Goal: Transaction & Acquisition: Subscribe to service/newsletter

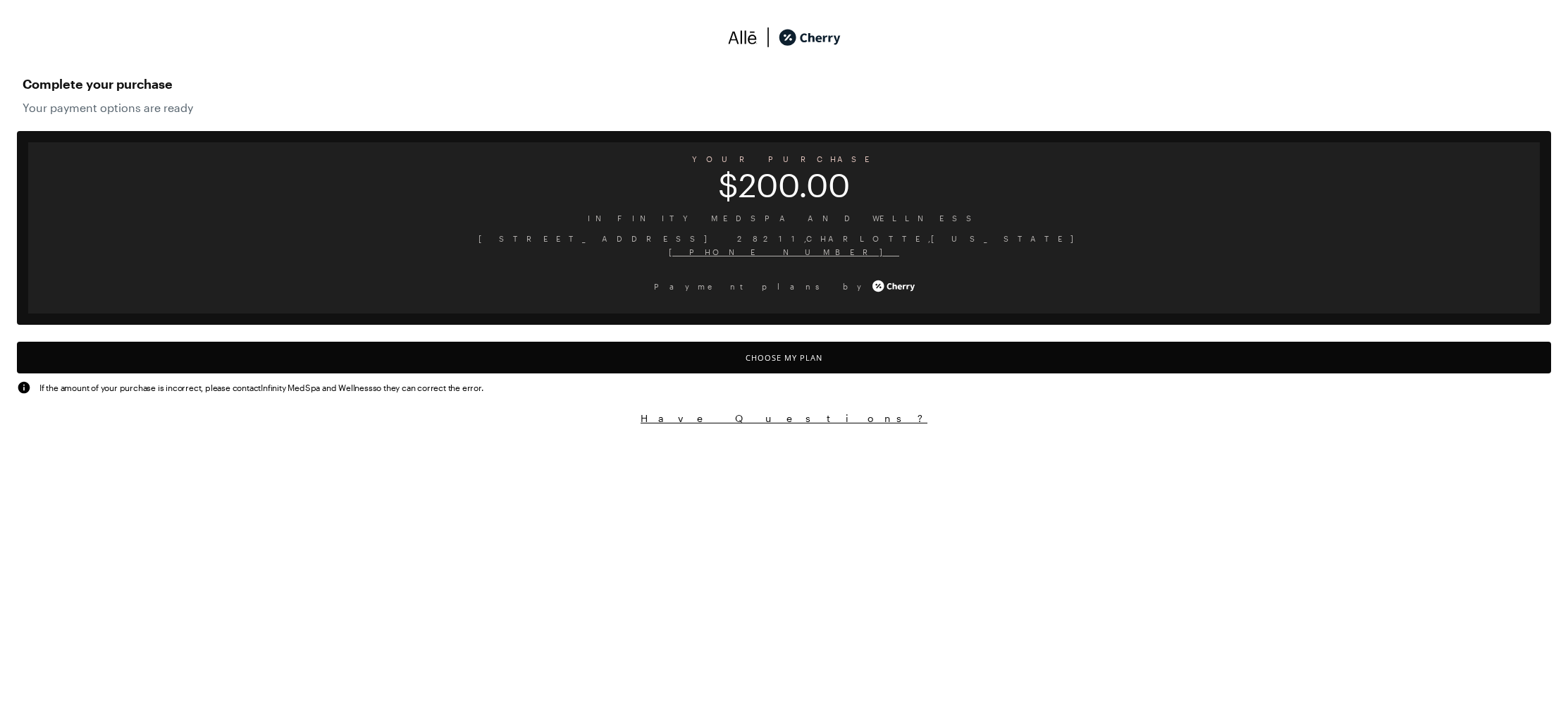
click at [994, 238] on span "[STREET_ADDRESS][US_STATE]" at bounding box center [784, 238] width 1489 height 14
click at [921, 353] on button "Choose My Plan" at bounding box center [783, 358] width 1534 height 32
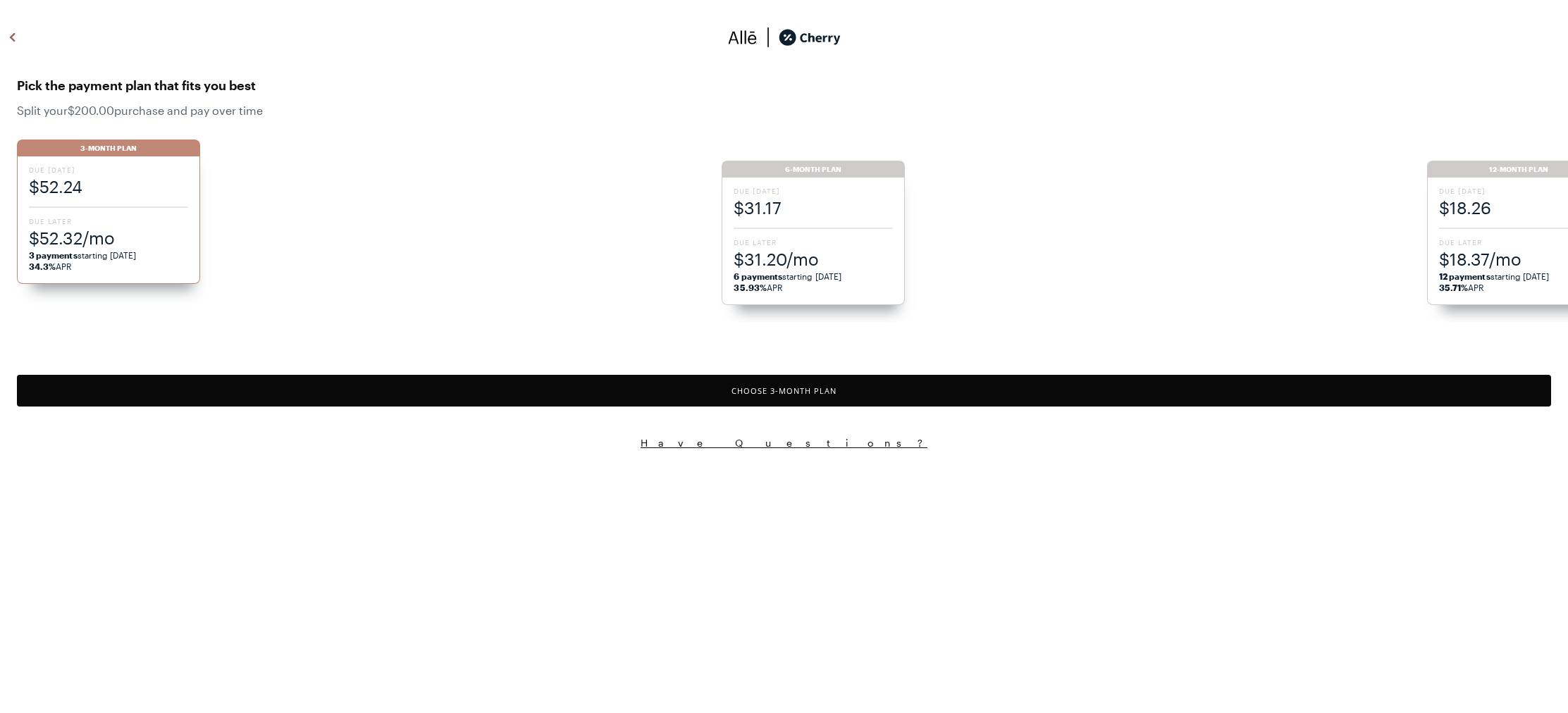
click at [177, 167] on span "Due [DATE]" at bounding box center [108, 169] width 159 height 10
click at [811, 199] on ul "3-Month Plan Due [DATE] $52.24 Due Later $52.32/mo 3 payments starting [DATE] 3…" at bounding box center [792, 224] width 1551 height 197
click at [812, 199] on span "$31.17" at bounding box center [813, 207] width 159 height 24
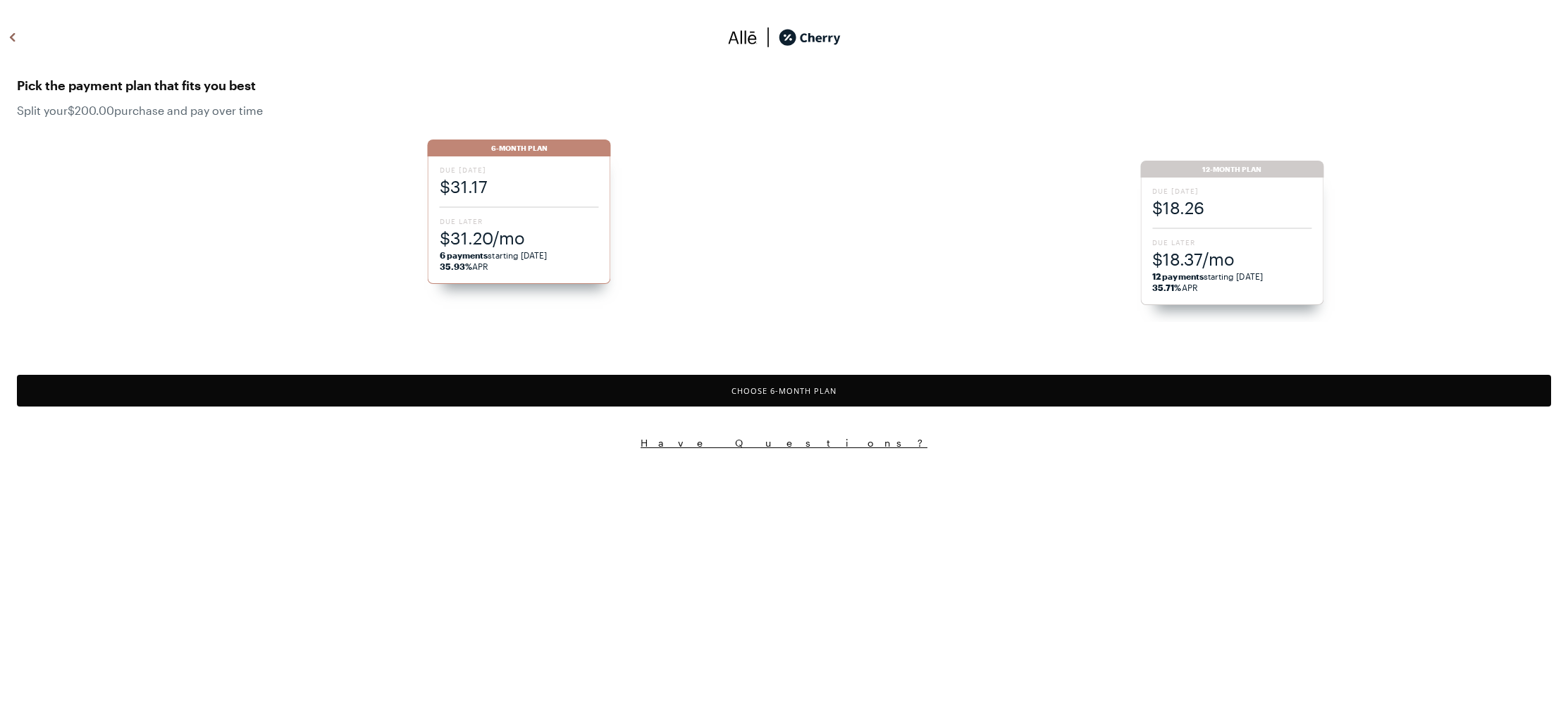
click at [812, 199] on li "6-Month Plan Due [DATE] $31.17 Due Later $31.20/mo 6 payments starting [DATE] 3…" at bounding box center [783, 231] width 712 height 183
click at [1250, 179] on div "Due [DATE] $18.26 Due Later $18.37/mo 12 payments starting [DATE] 35.71% APR" at bounding box center [1231, 241] width 183 height 127
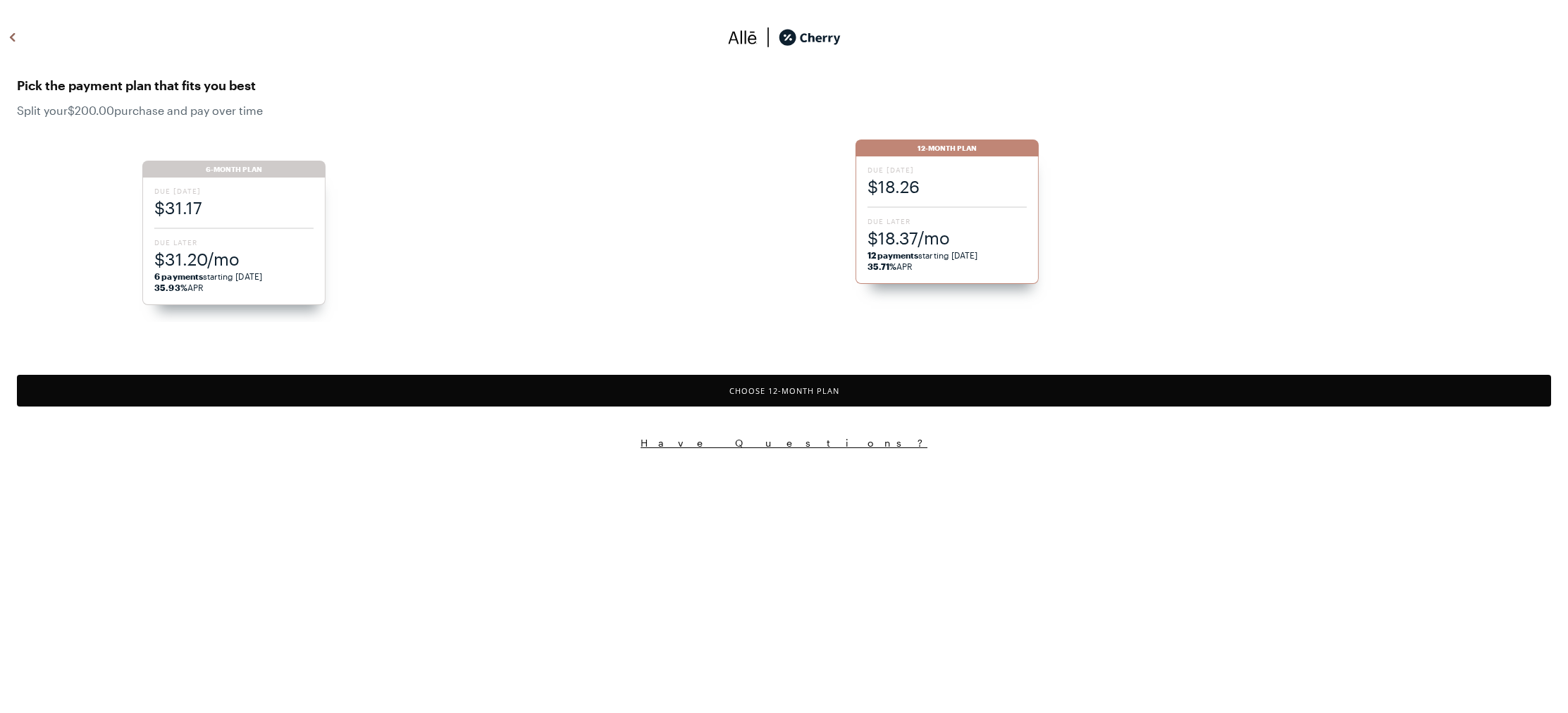
click at [909, 392] on button "Choose 12 -Month Plan" at bounding box center [783, 391] width 1534 height 32
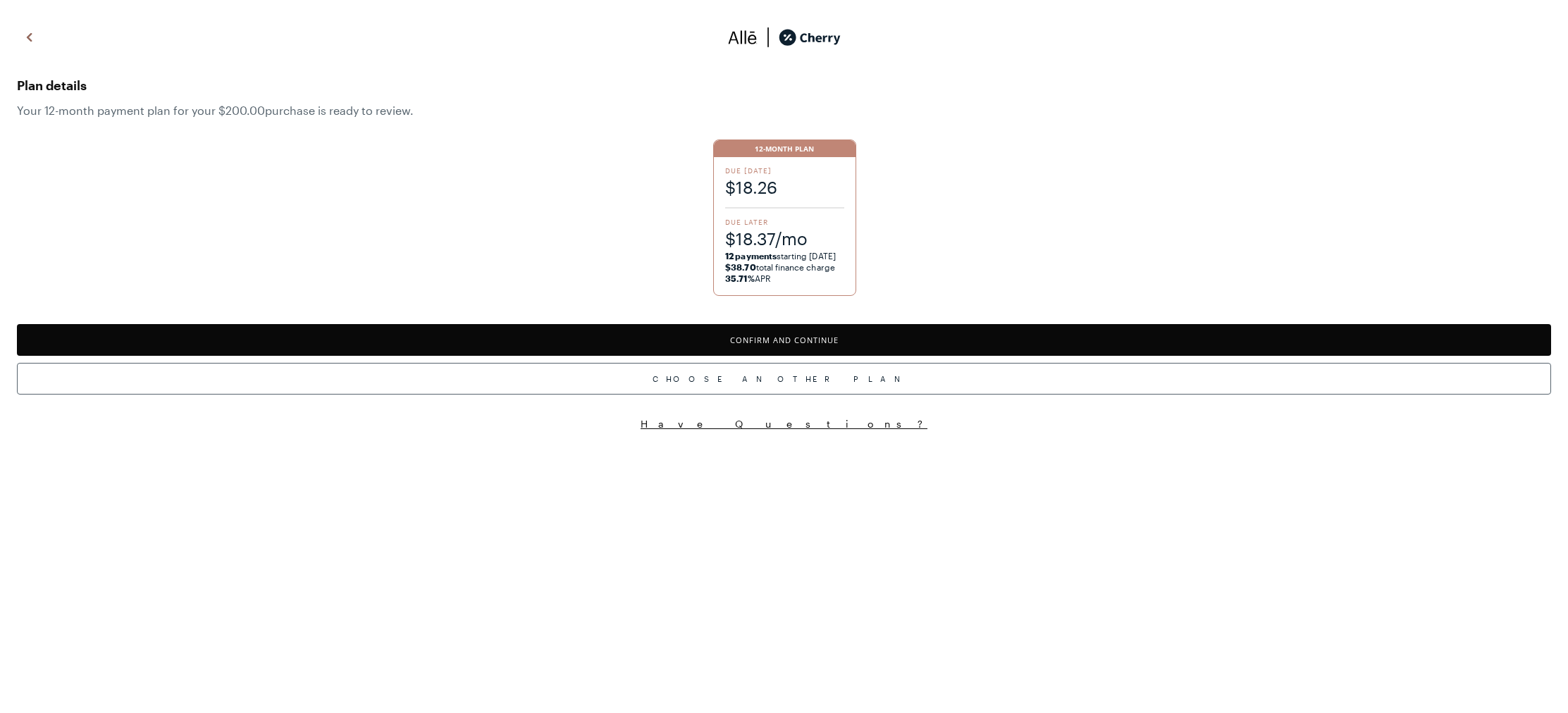
click at [877, 346] on button "Confirm and Continue" at bounding box center [783, 340] width 1534 height 32
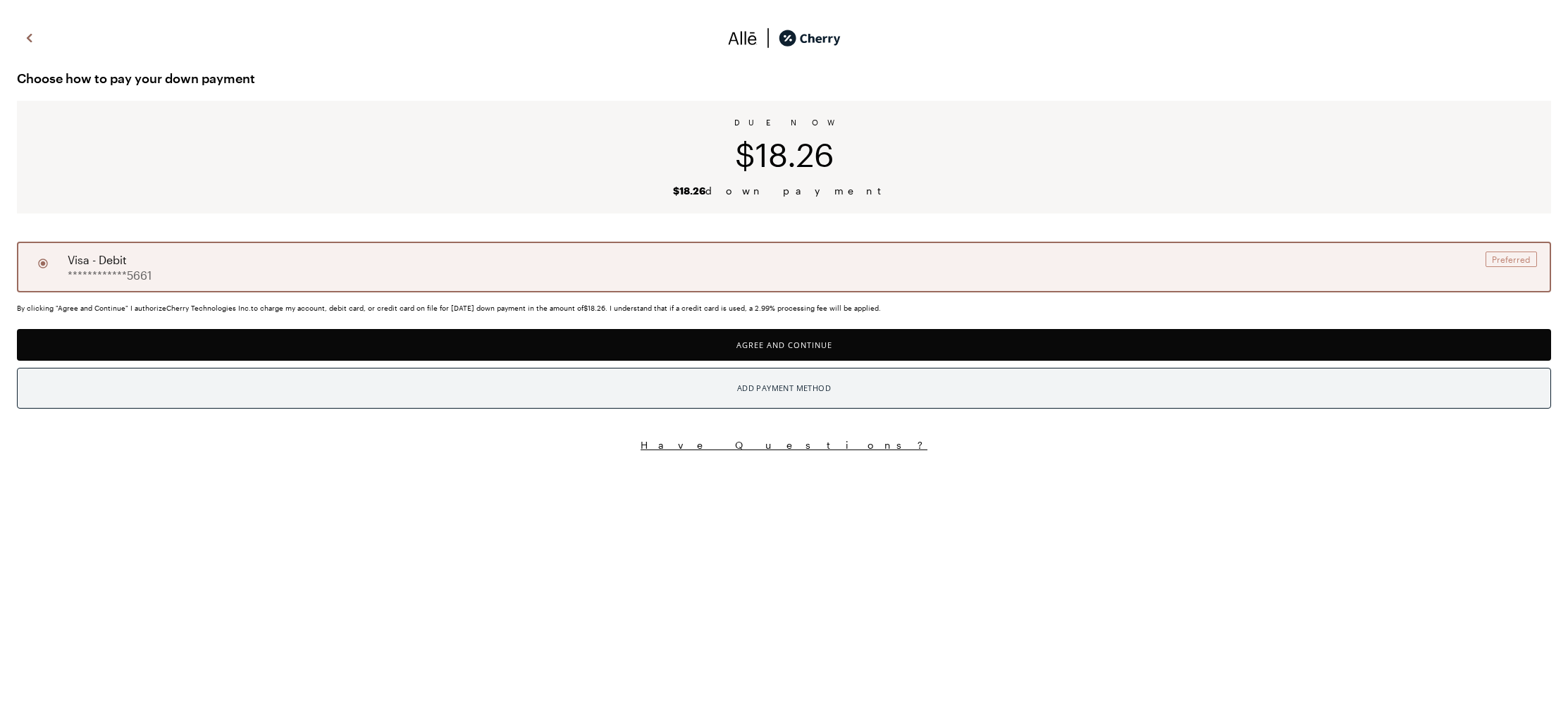
click at [802, 398] on button "Add Payment Method" at bounding box center [783, 388] width 1534 height 41
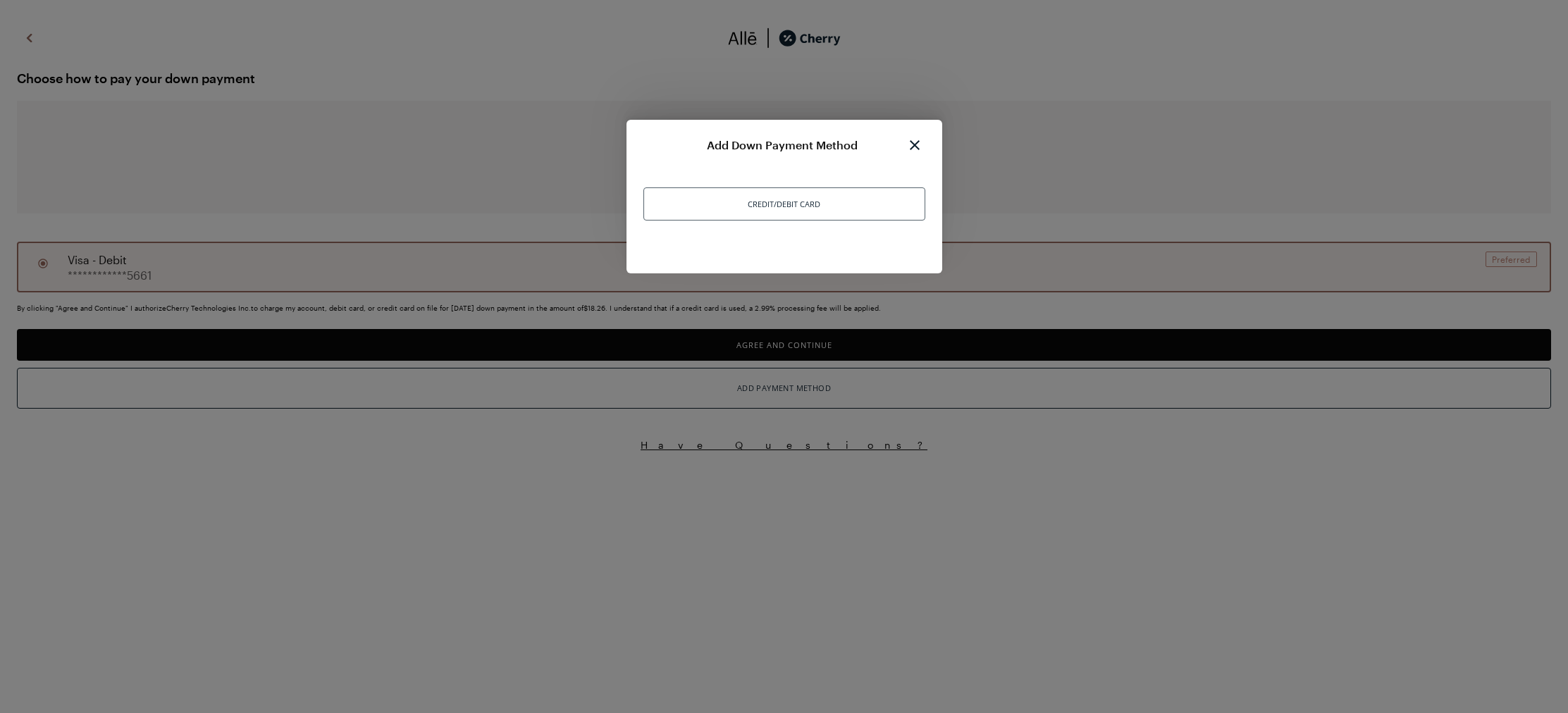
click at [781, 202] on div "Credit/Debit Card" at bounding box center [784, 203] width 282 height 33
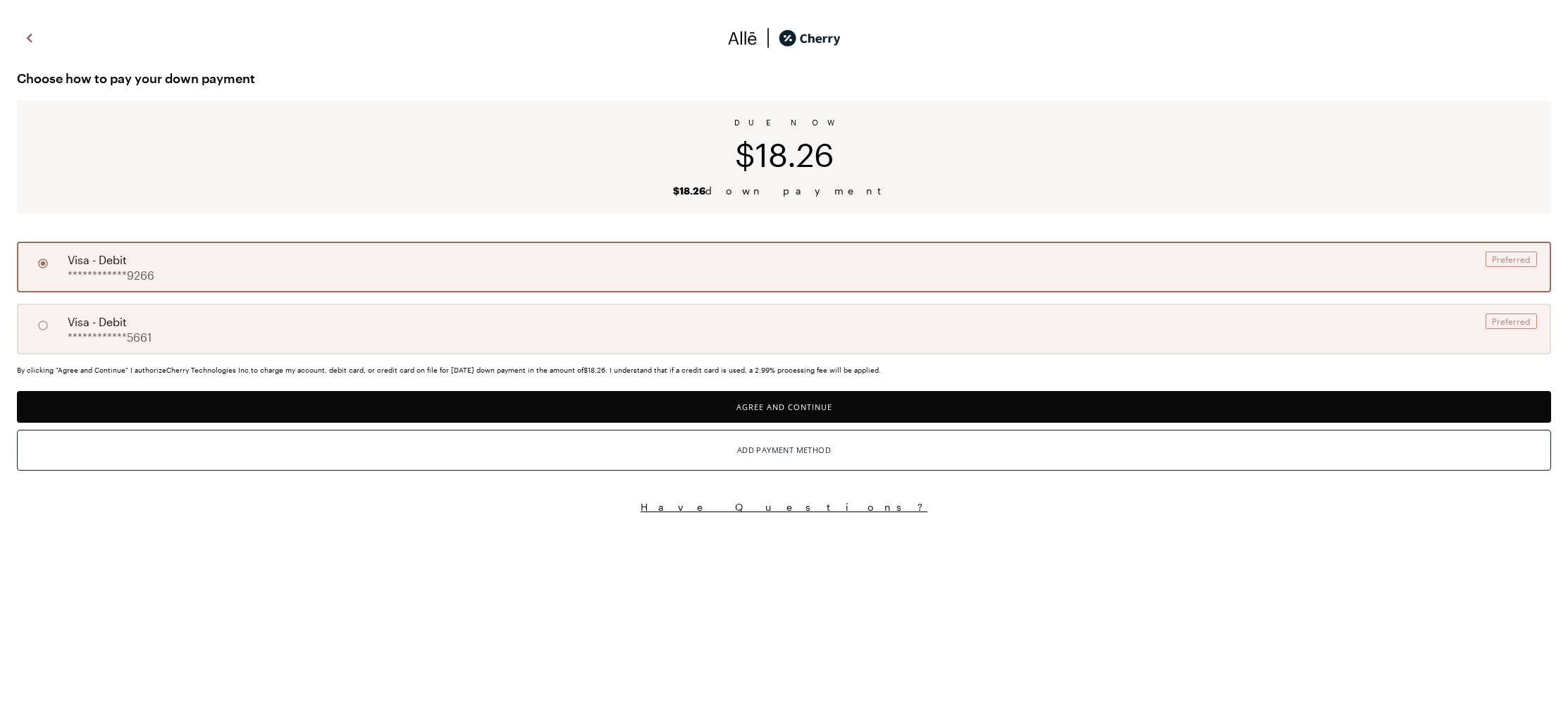
click at [675, 412] on button "Agree and Continue" at bounding box center [783, 407] width 1534 height 32
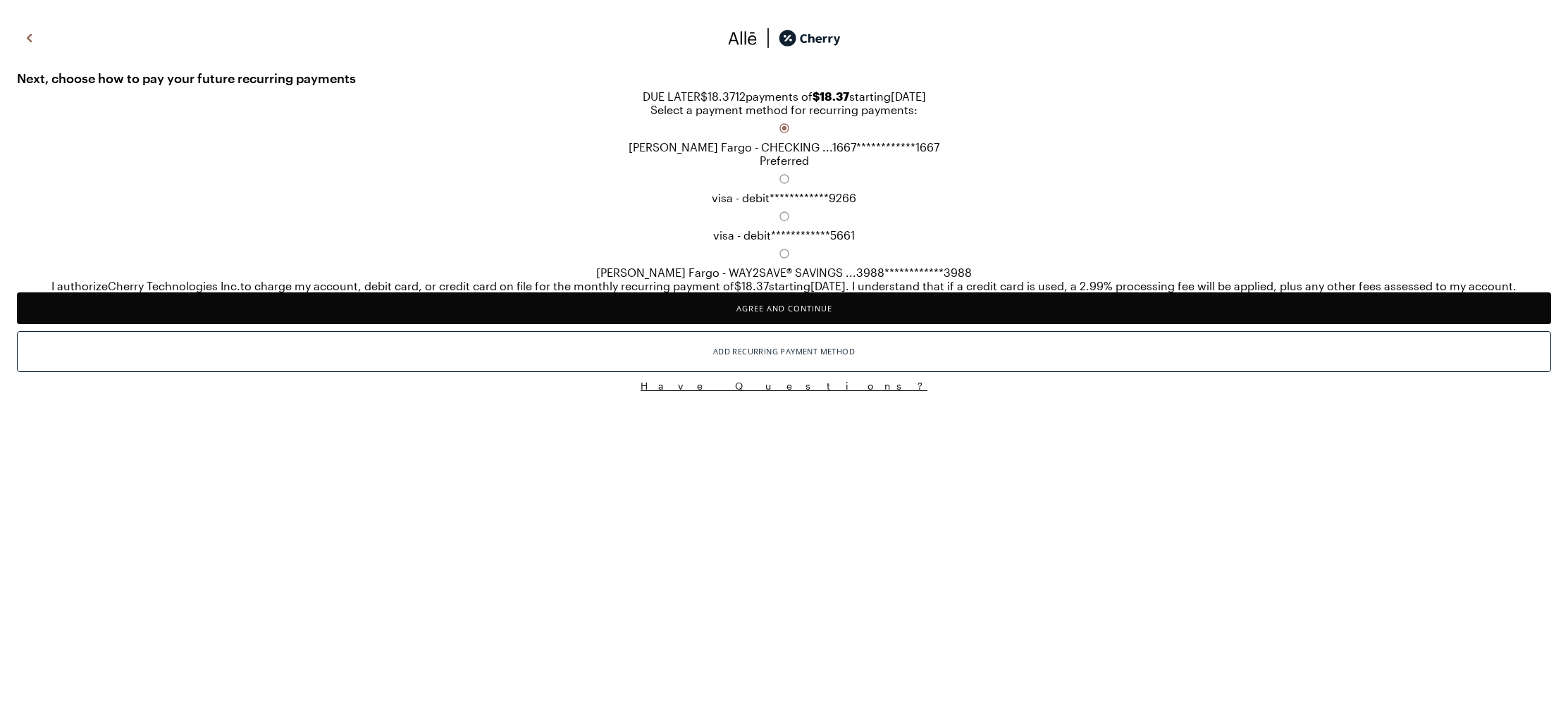
click at [165, 204] on div "**********" at bounding box center [783, 185] width 1534 height 37
radio input "false"
radio input "true"
click at [264, 167] on div "**********" at bounding box center [783, 142] width 1534 height 51
radio input "true"
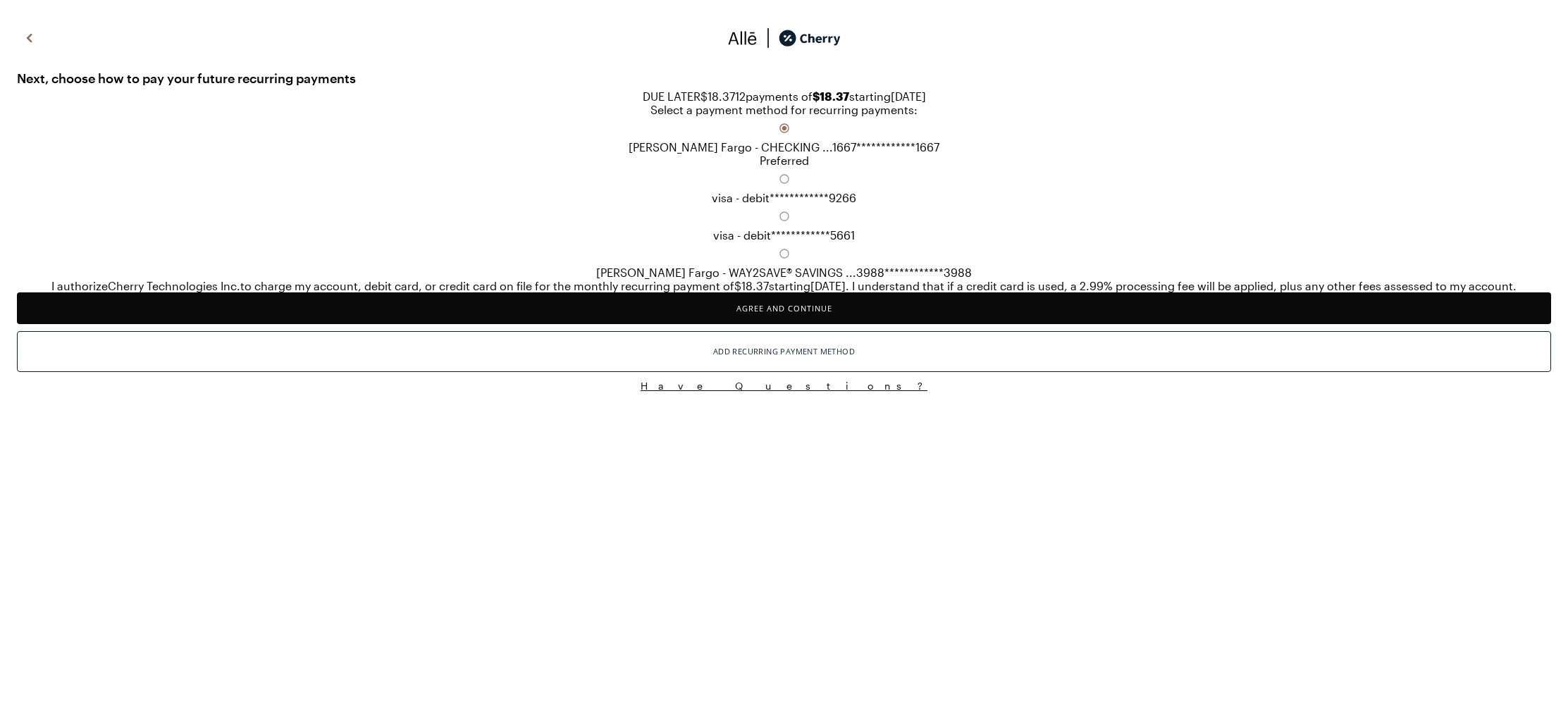
click at [351, 324] on button "Agree and Continue" at bounding box center [783, 309] width 1534 height 32
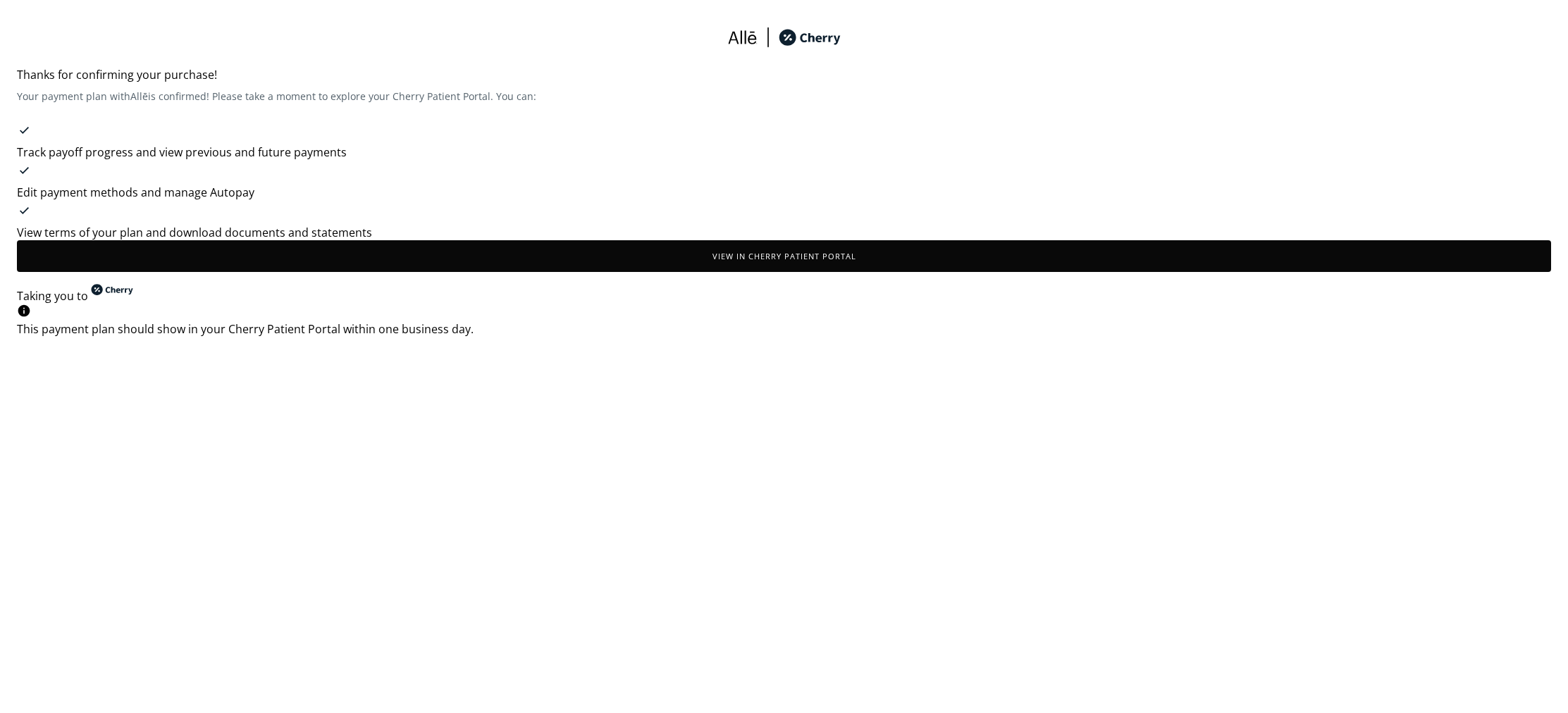
click at [967, 268] on button "View in Cherry patient portal" at bounding box center [783, 256] width 1534 height 32
click at [99, 154] on div "Track payoff progress and view previous and future payments" at bounding box center [783, 152] width 1534 height 15
click at [754, 263] on button "View in Cherry patient portal" at bounding box center [783, 256] width 1534 height 32
